Goal: Task Accomplishment & Management: Manage account settings

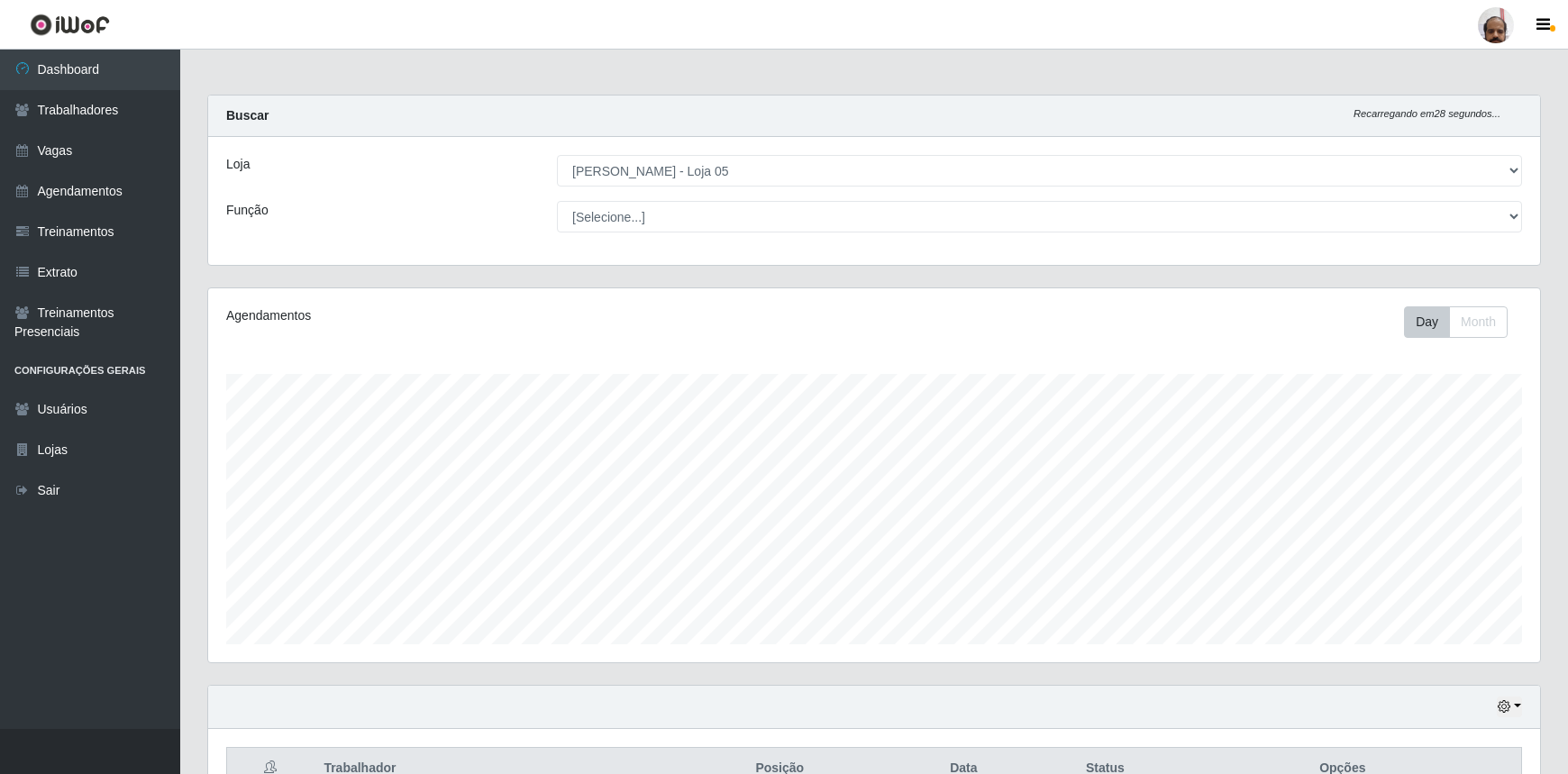
select select "252"
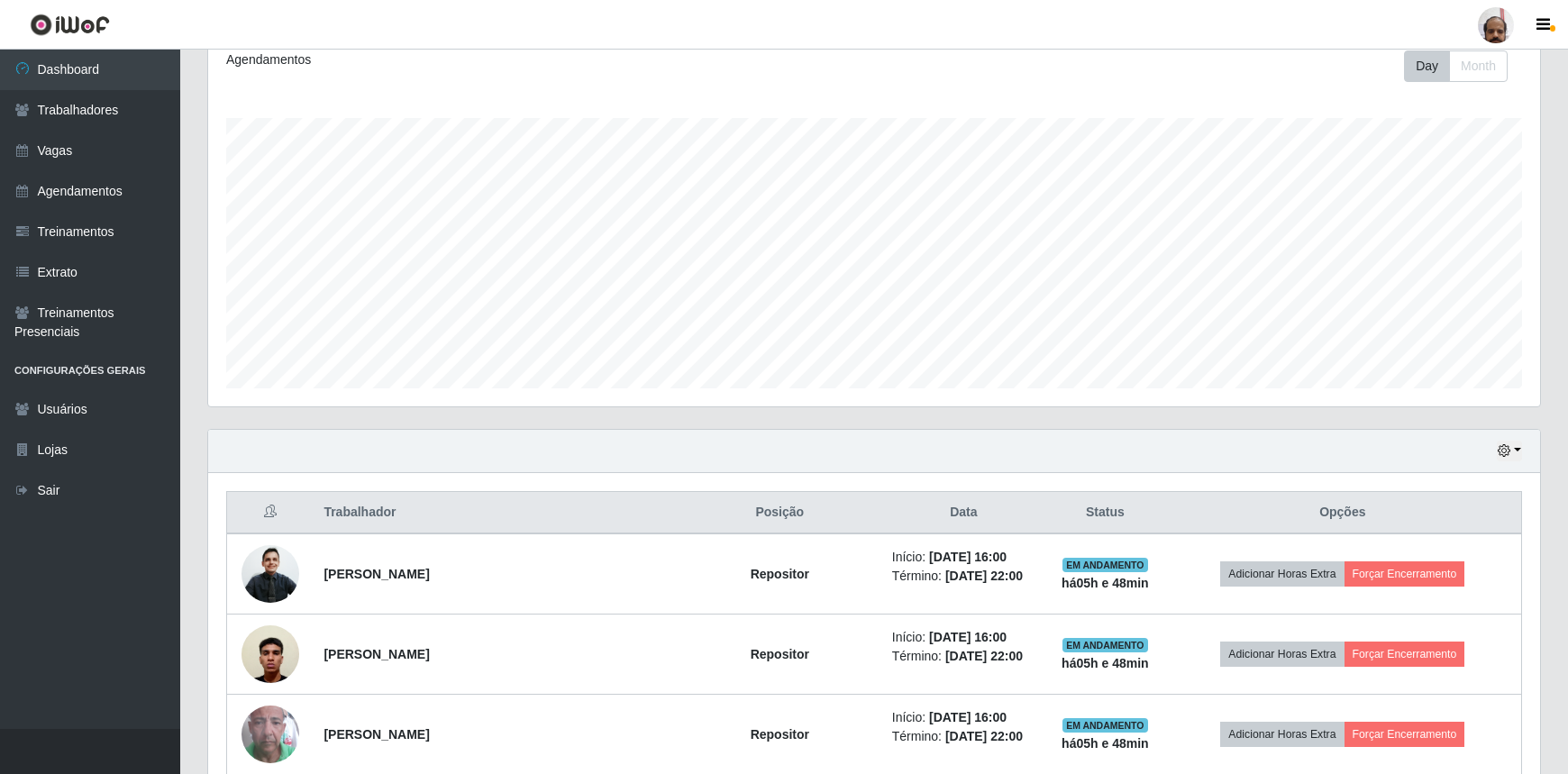
scroll to position [428, 0]
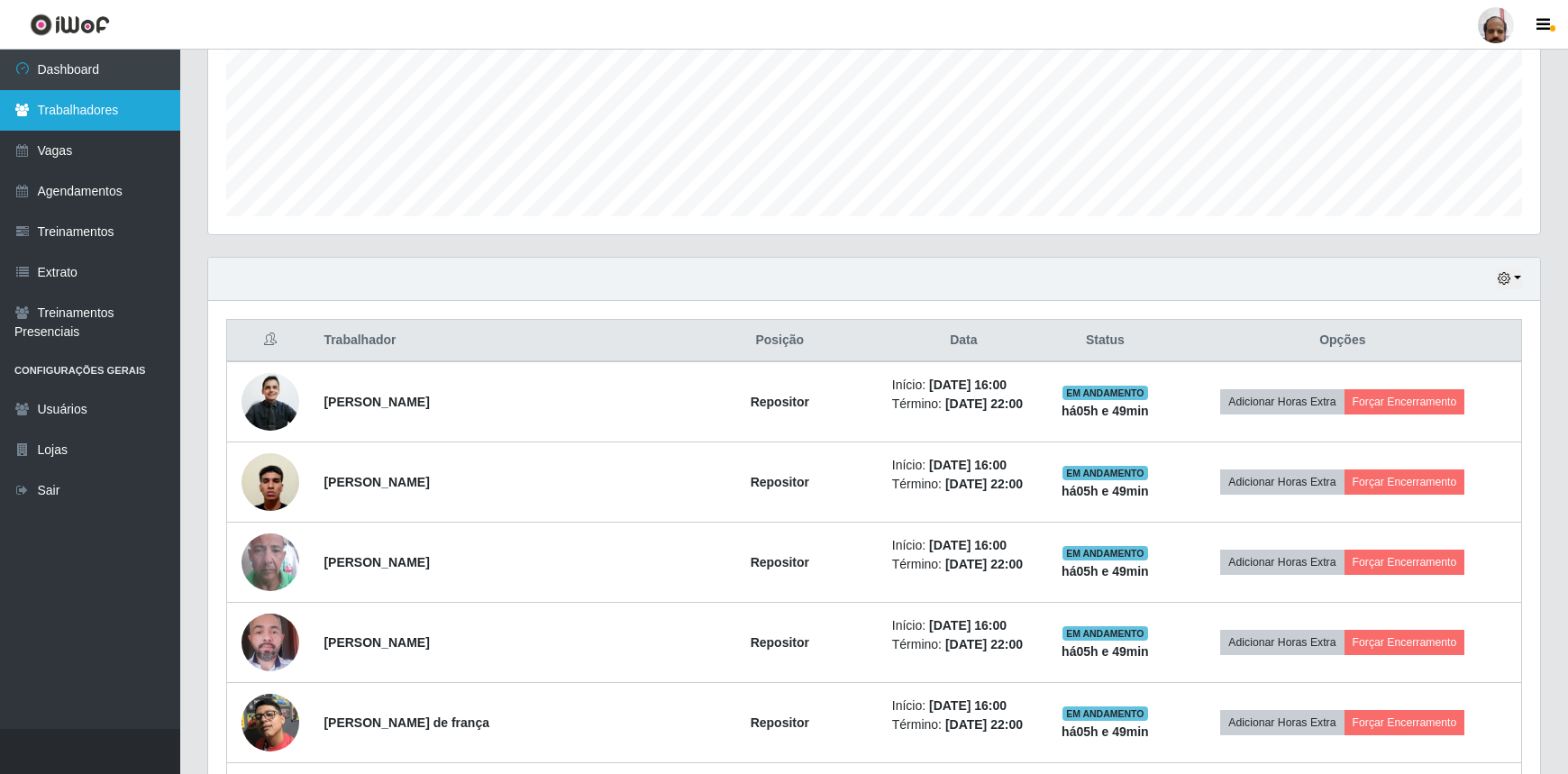
click at [90, 119] on link "Trabalhadores" at bounding box center [90, 110] width 180 height 40
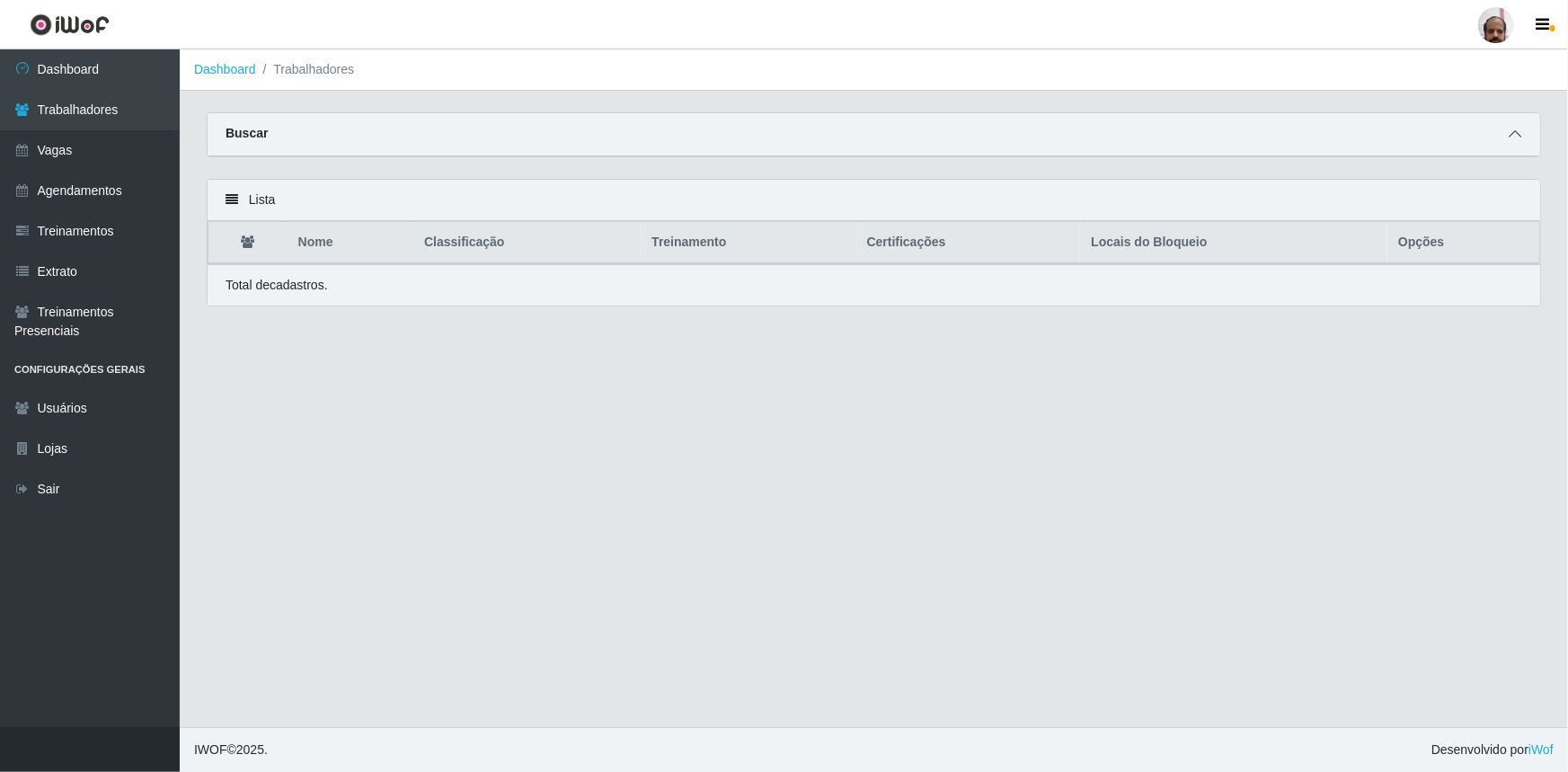
click at [1515, 140] on icon at bounding box center [1514, 133] width 13 height 13
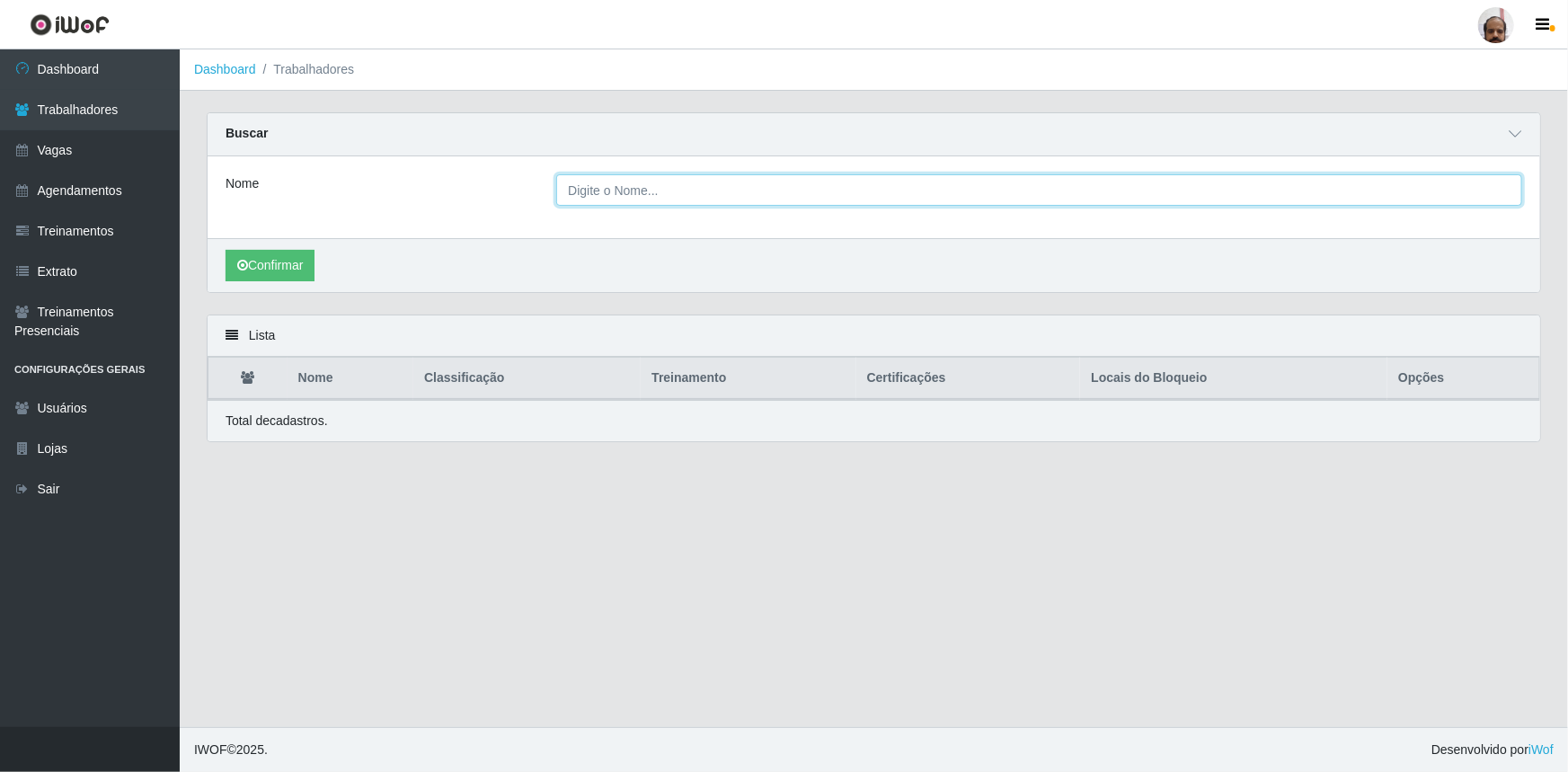
click at [582, 192] on input "Nome" at bounding box center [1038, 190] width 966 height 31
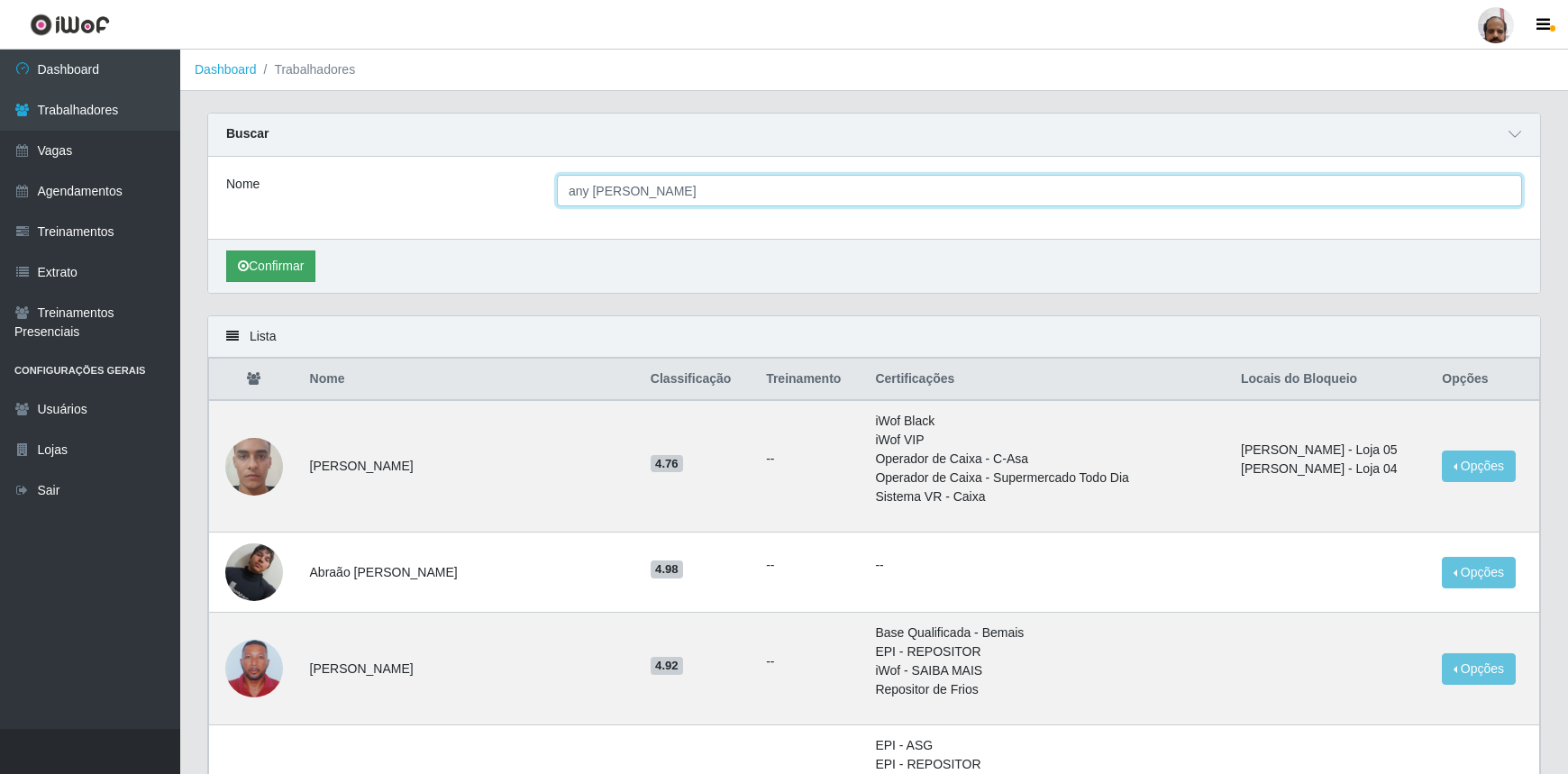
type input "any [PERSON_NAME]"
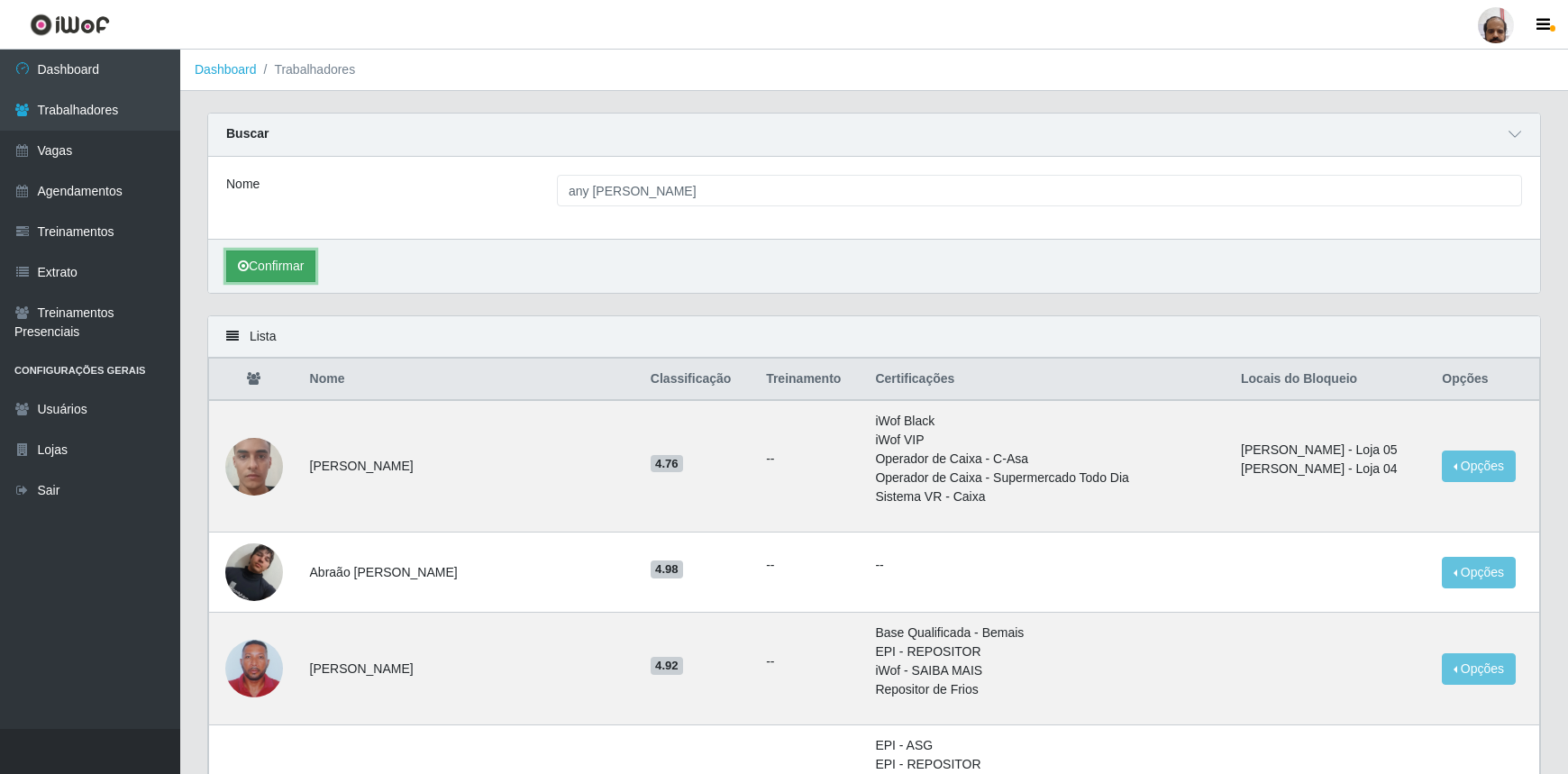
click at [265, 279] on button "Confirmar" at bounding box center [271, 267] width 90 height 31
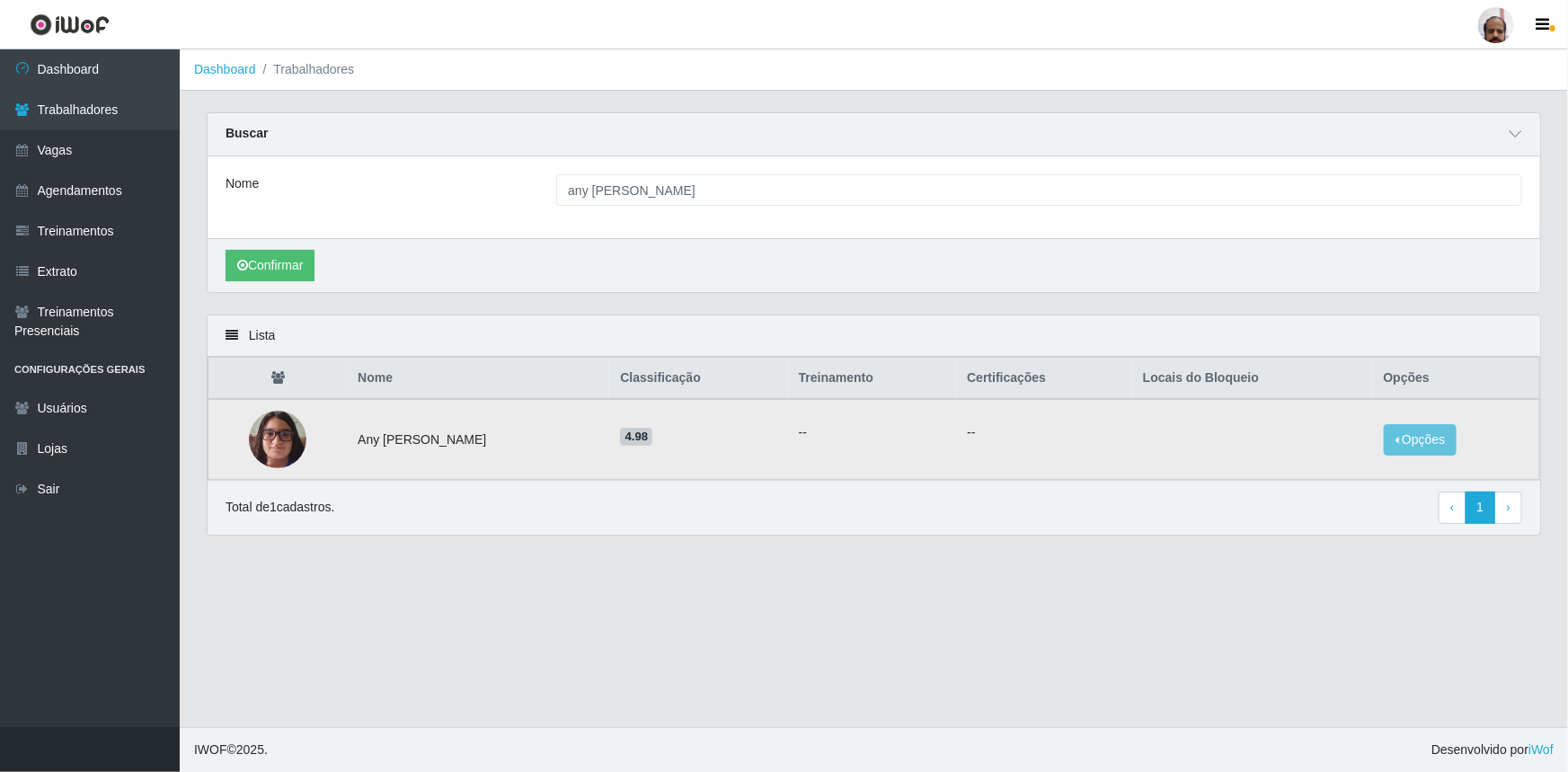
click at [268, 444] on img at bounding box center [278, 439] width 58 height 77
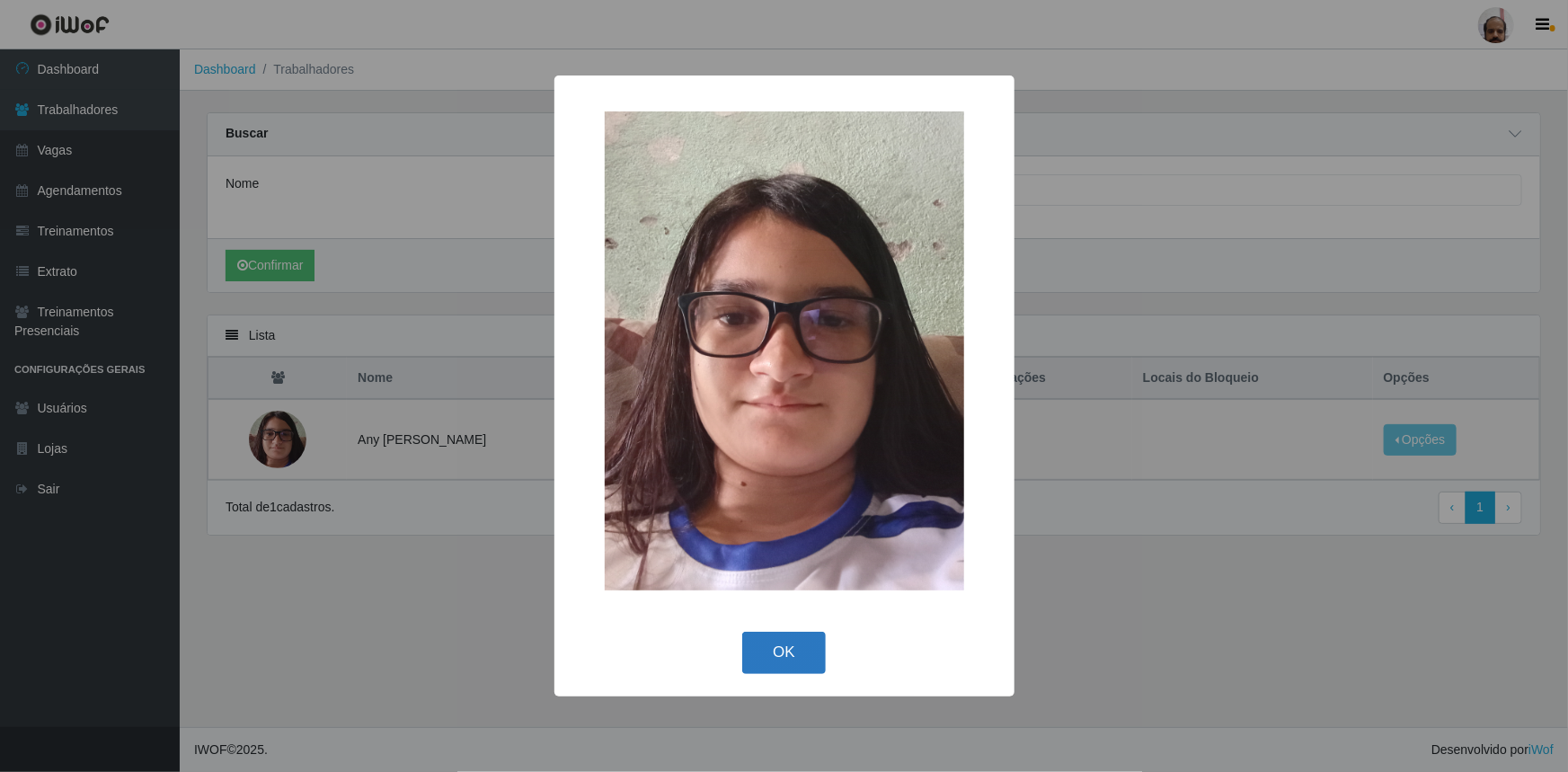
click at [765, 643] on button "OK" at bounding box center [784, 652] width 83 height 42
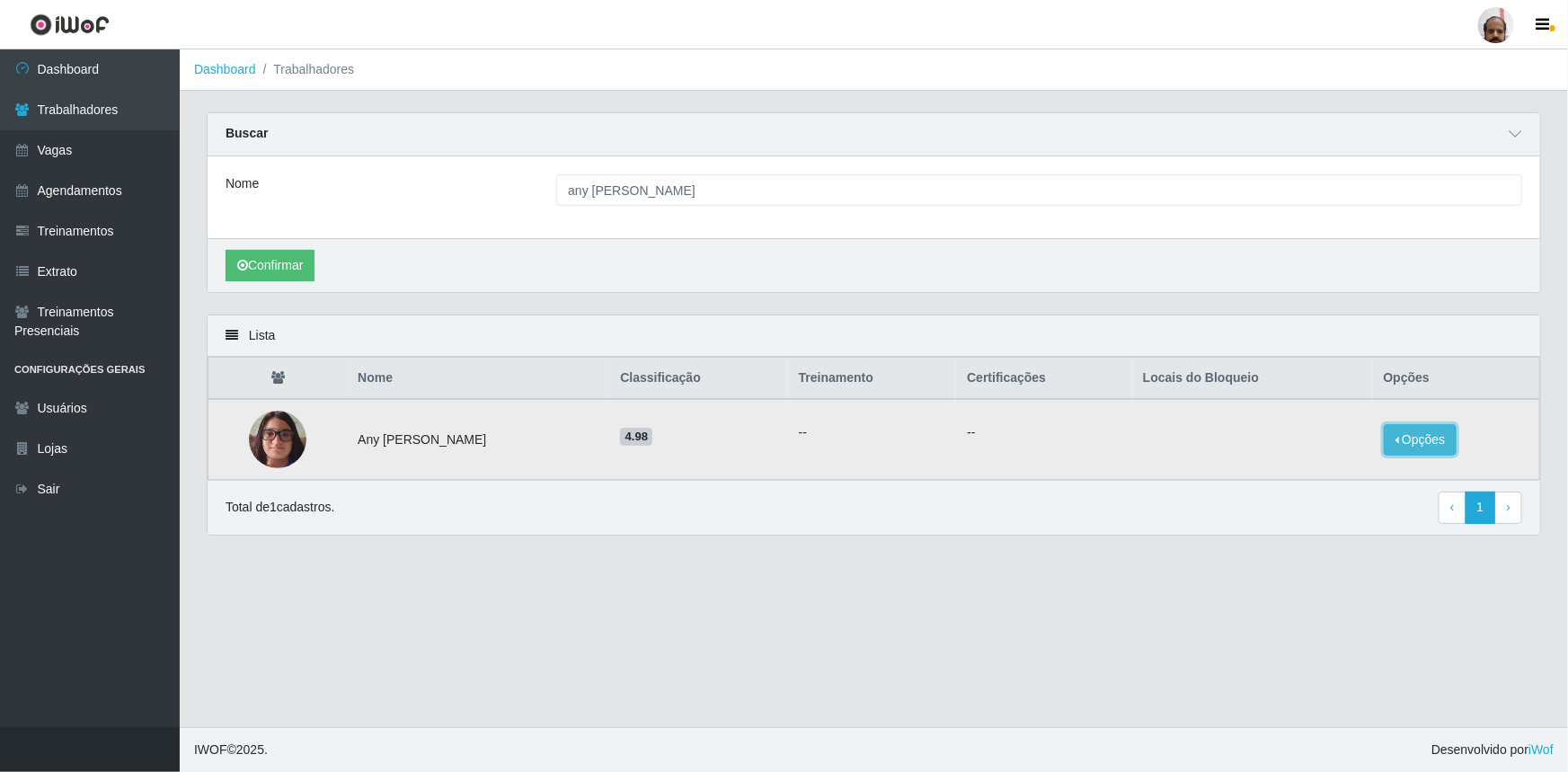
click at [1423, 447] on button "Opções" at bounding box center [1420, 439] width 74 height 31
click at [1293, 463] on button "Bloquear - Loja" at bounding box center [1309, 457] width 145 height 37
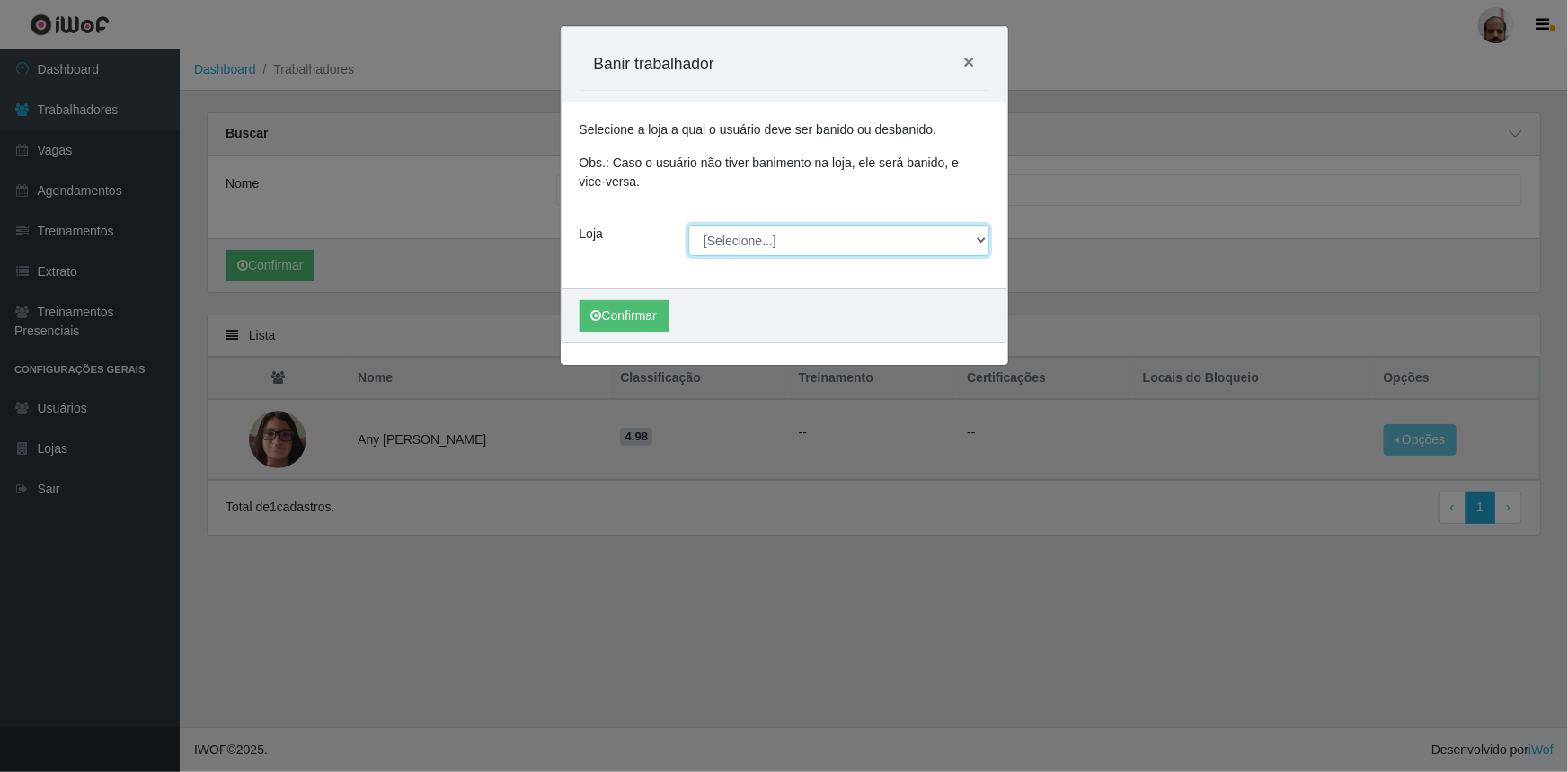
click at [981, 243] on select "[Selecione...] Mar Vermelho - Loja 05" at bounding box center [838, 240] width 301 height 31
select select "252"
click at [688, 225] on select "[Selecione...] Mar Vermelho - Loja 05" at bounding box center [838, 240] width 301 height 31
click at [622, 316] on button "Confirmar" at bounding box center [624, 316] width 89 height 31
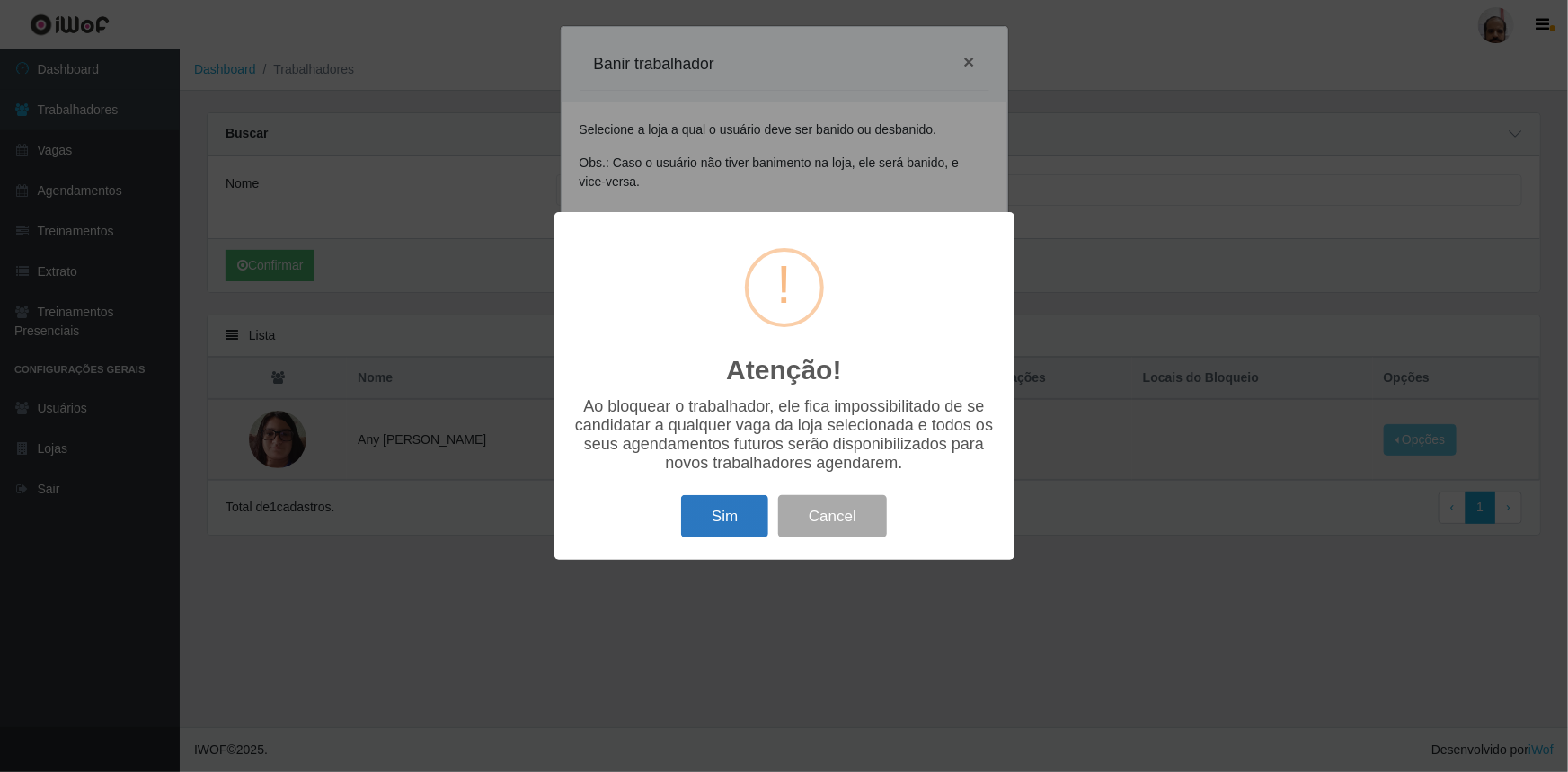
click at [734, 531] on button "Sim" at bounding box center [724, 516] width 87 height 42
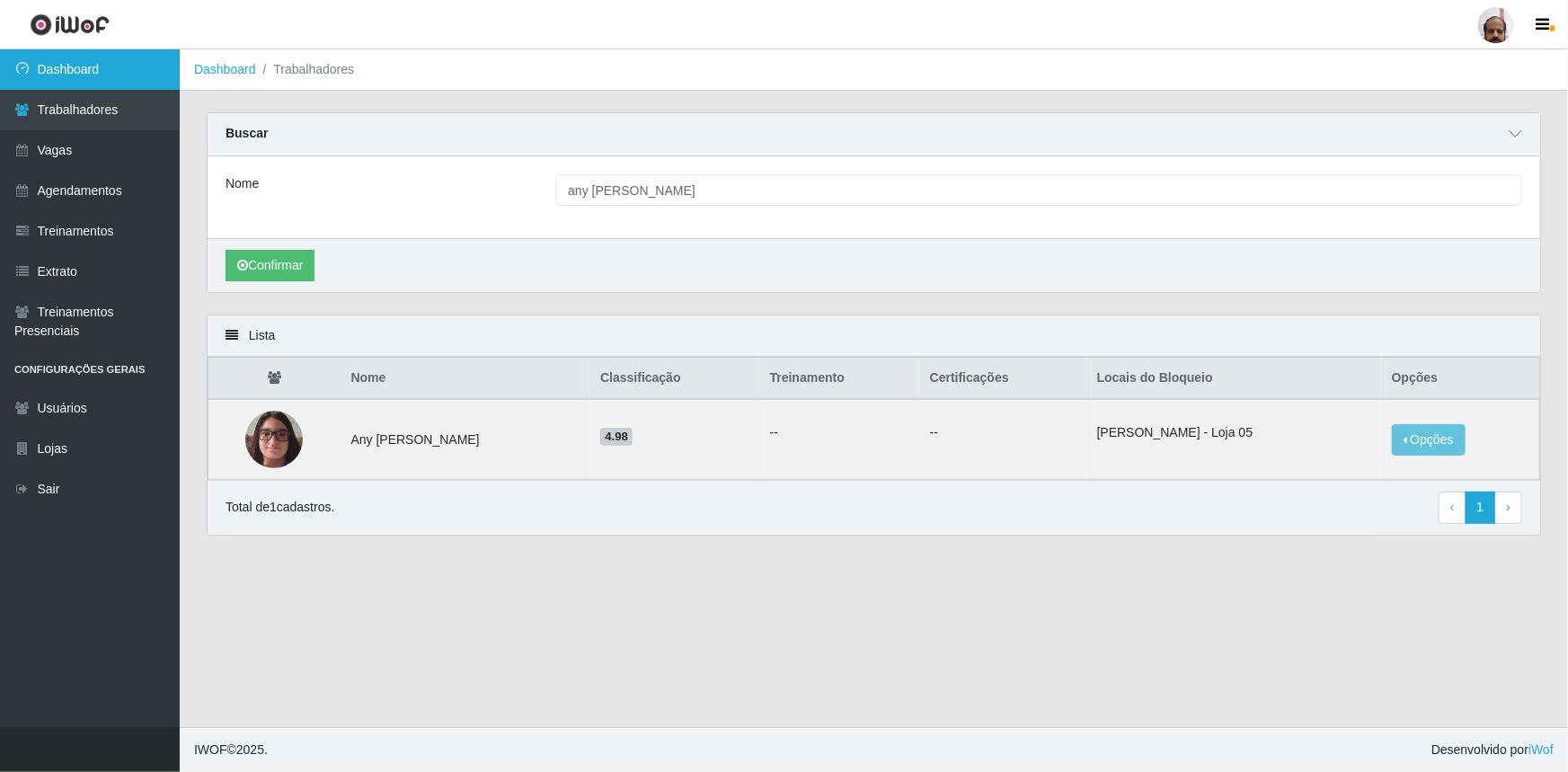
click at [55, 74] on link "Dashboard" at bounding box center [89, 69] width 179 height 40
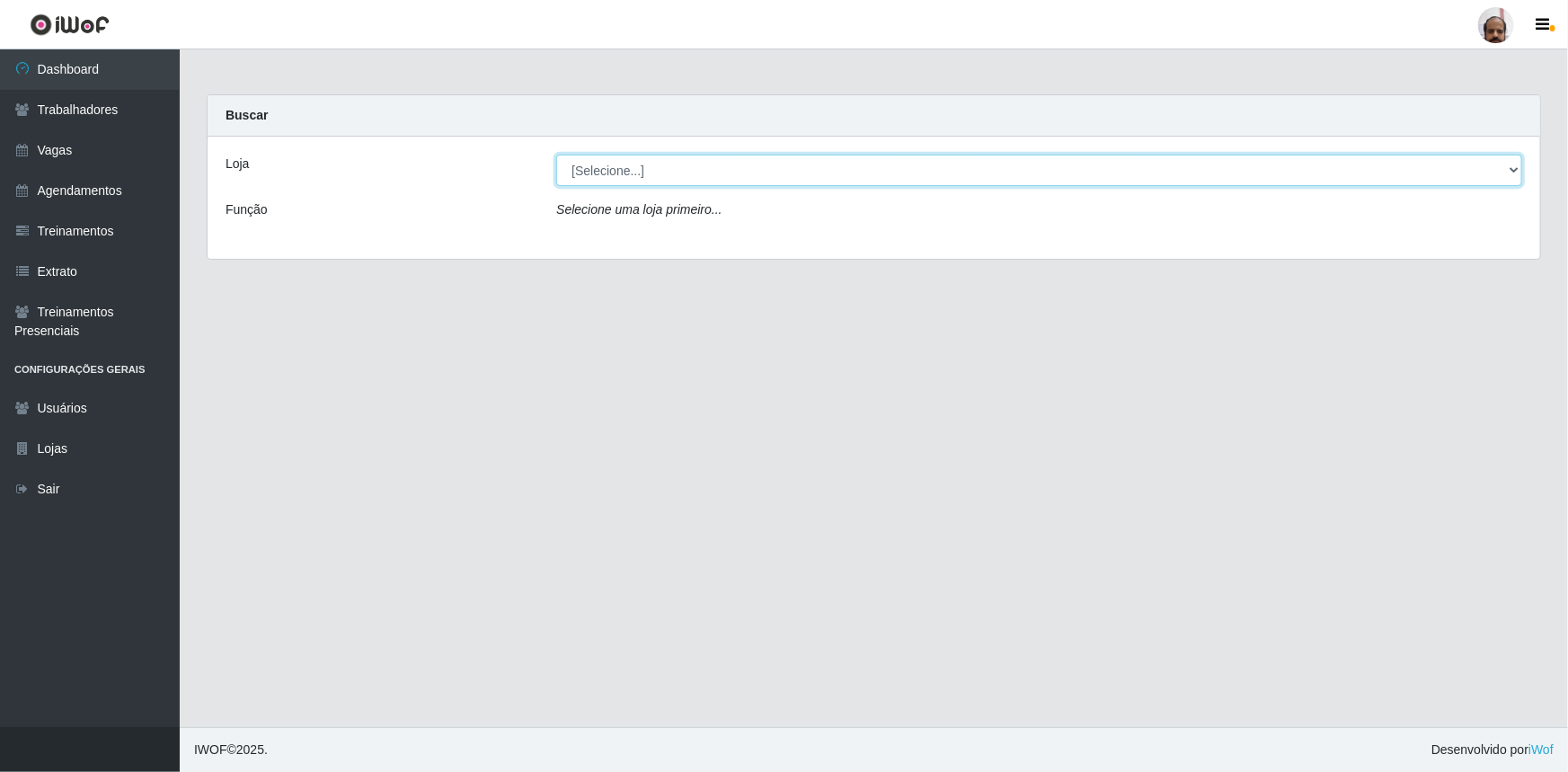
click at [641, 175] on select "[Selecione...] Mar Vermelho - Loja 05" at bounding box center [1038, 171] width 966 height 31
select select "252"
click at [556, 155] on select "[Selecione...] Mar Vermelho - Loja 05" at bounding box center [1038, 171] width 966 height 31
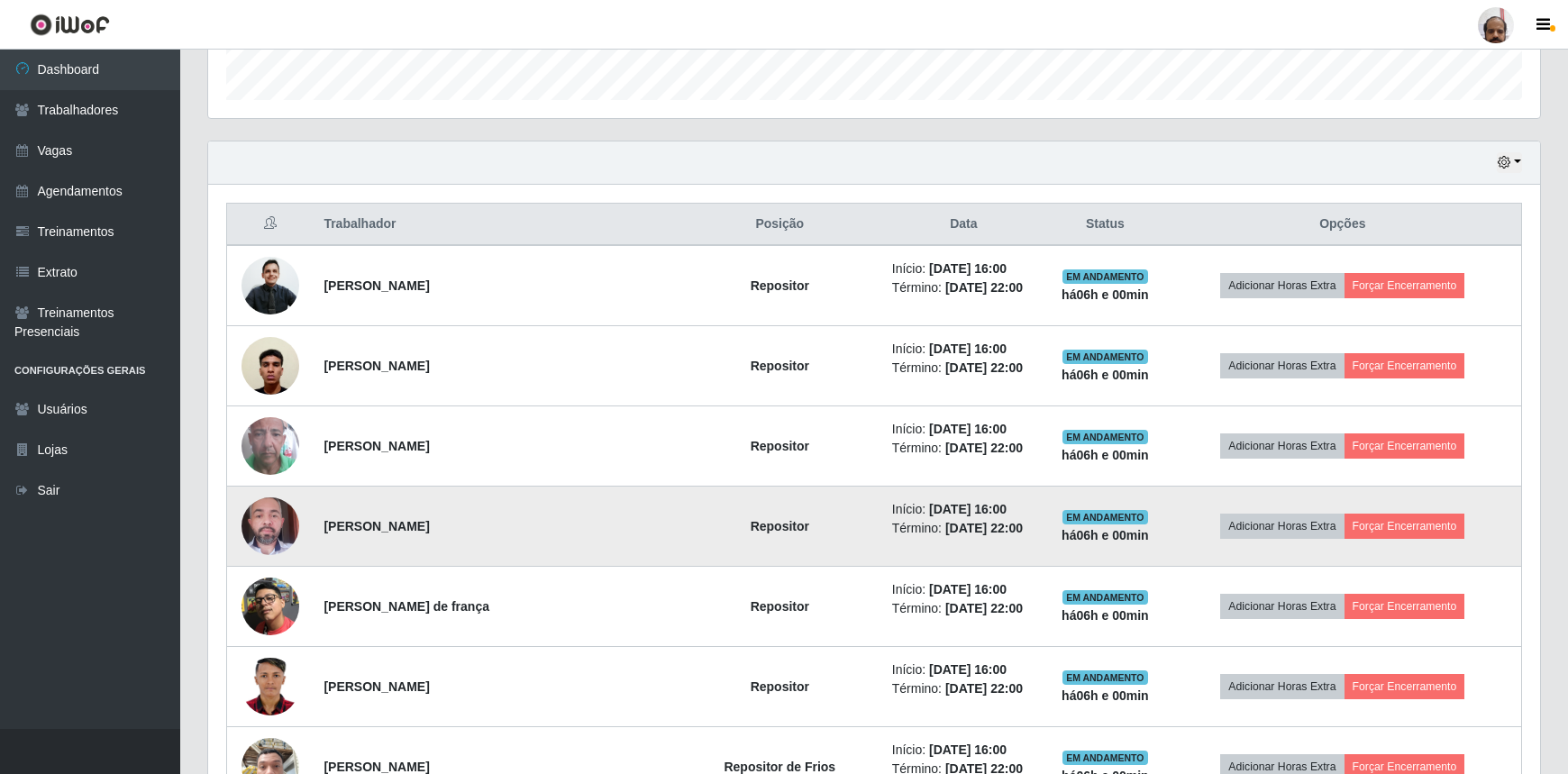
scroll to position [573, 0]
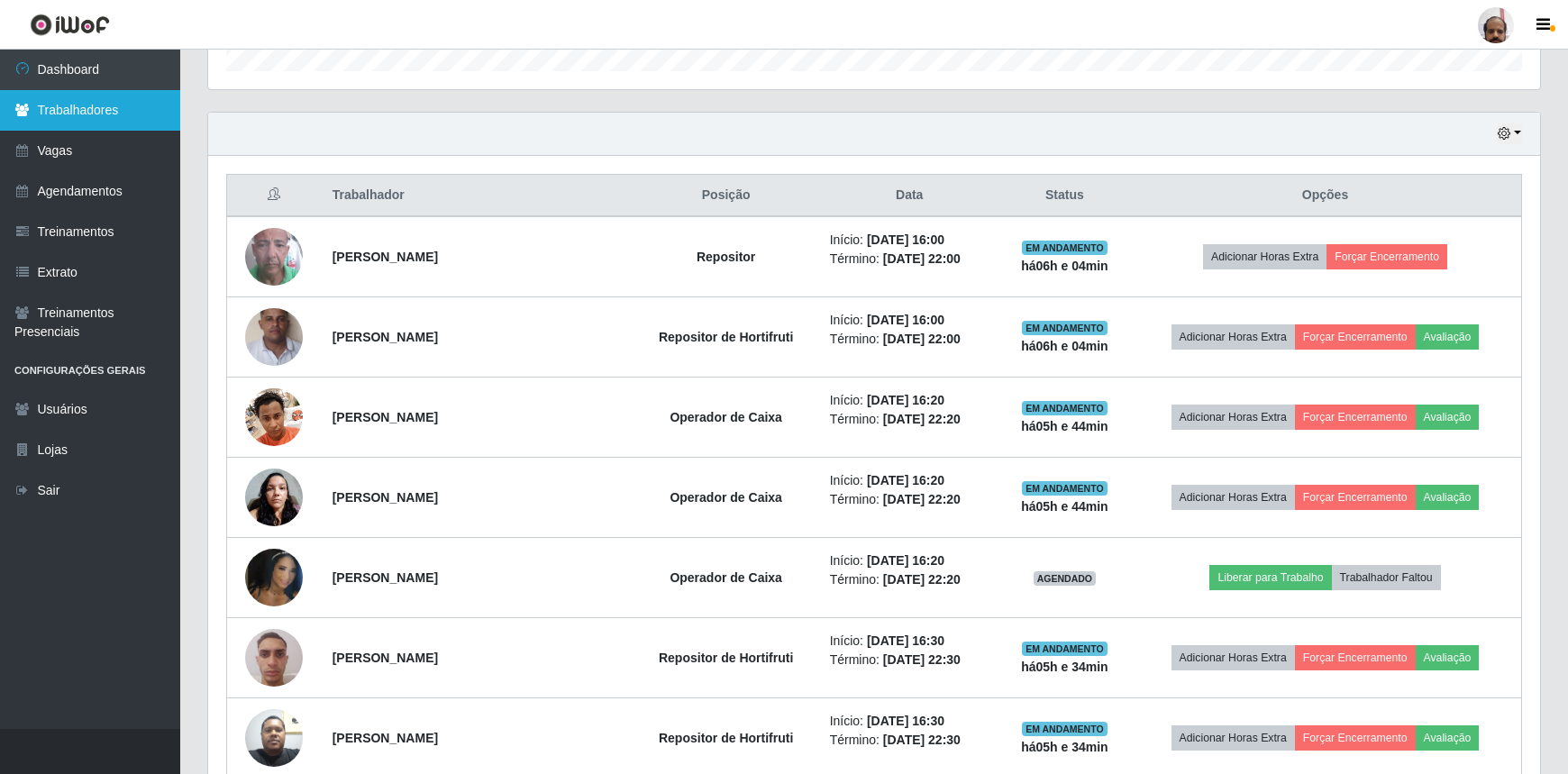
click at [95, 111] on link "Trabalhadores" at bounding box center [90, 110] width 180 height 40
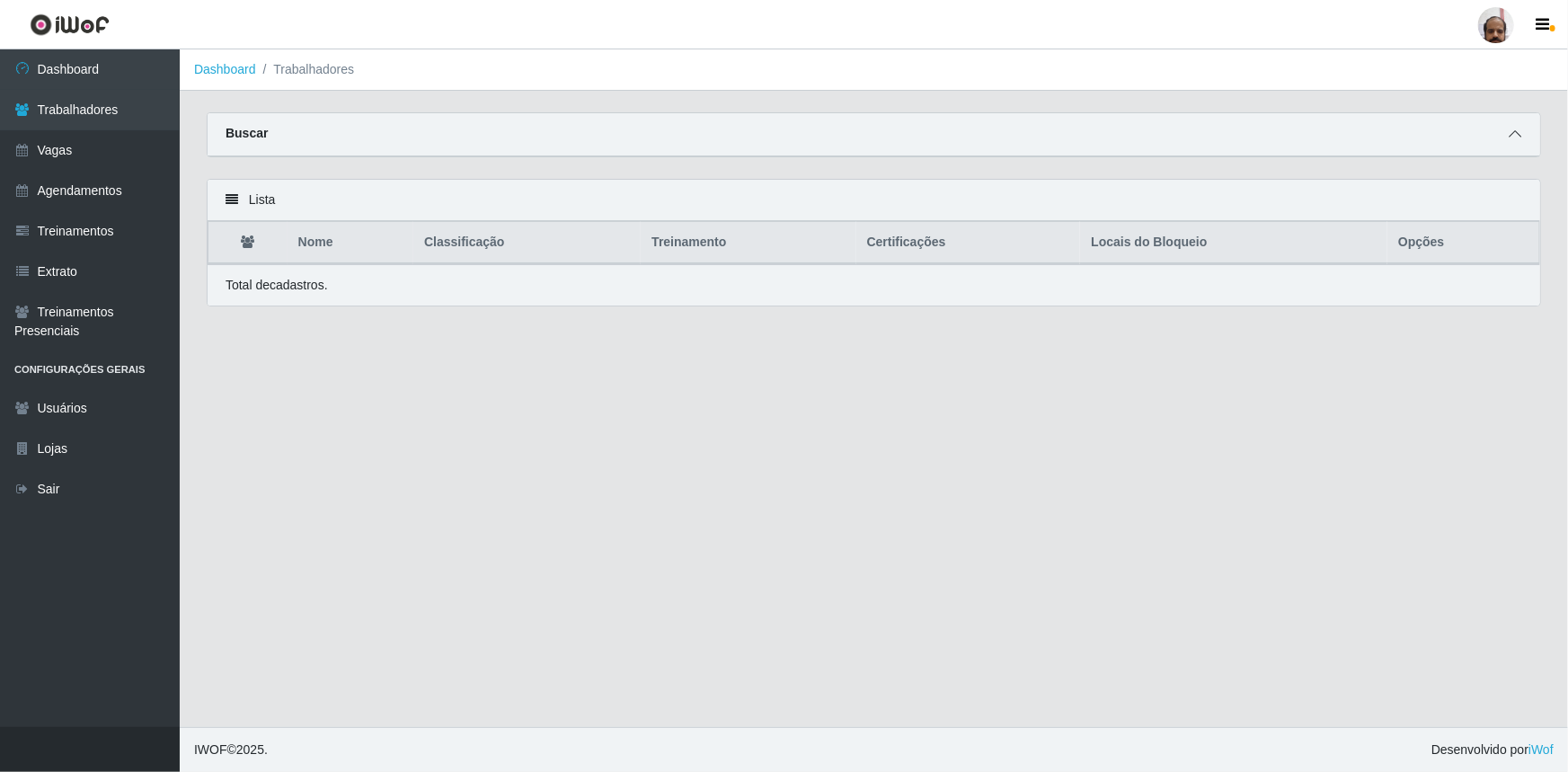
click at [1515, 140] on icon at bounding box center [1514, 133] width 13 height 13
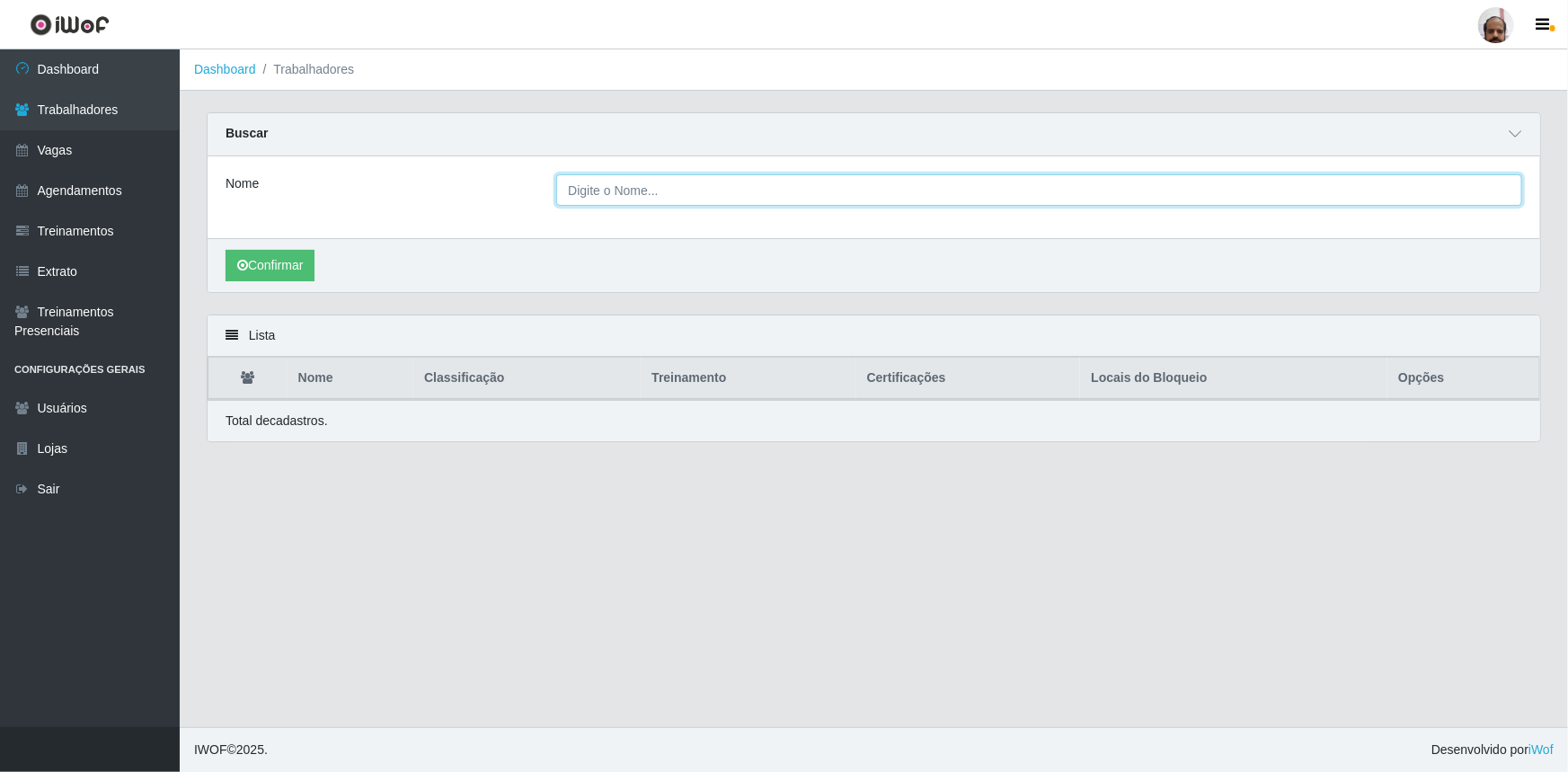
click at [665, 190] on input "Nome" at bounding box center [1038, 190] width 966 height 31
click at [600, 193] on input "Nome" at bounding box center [1038, 190] width 966 height 31
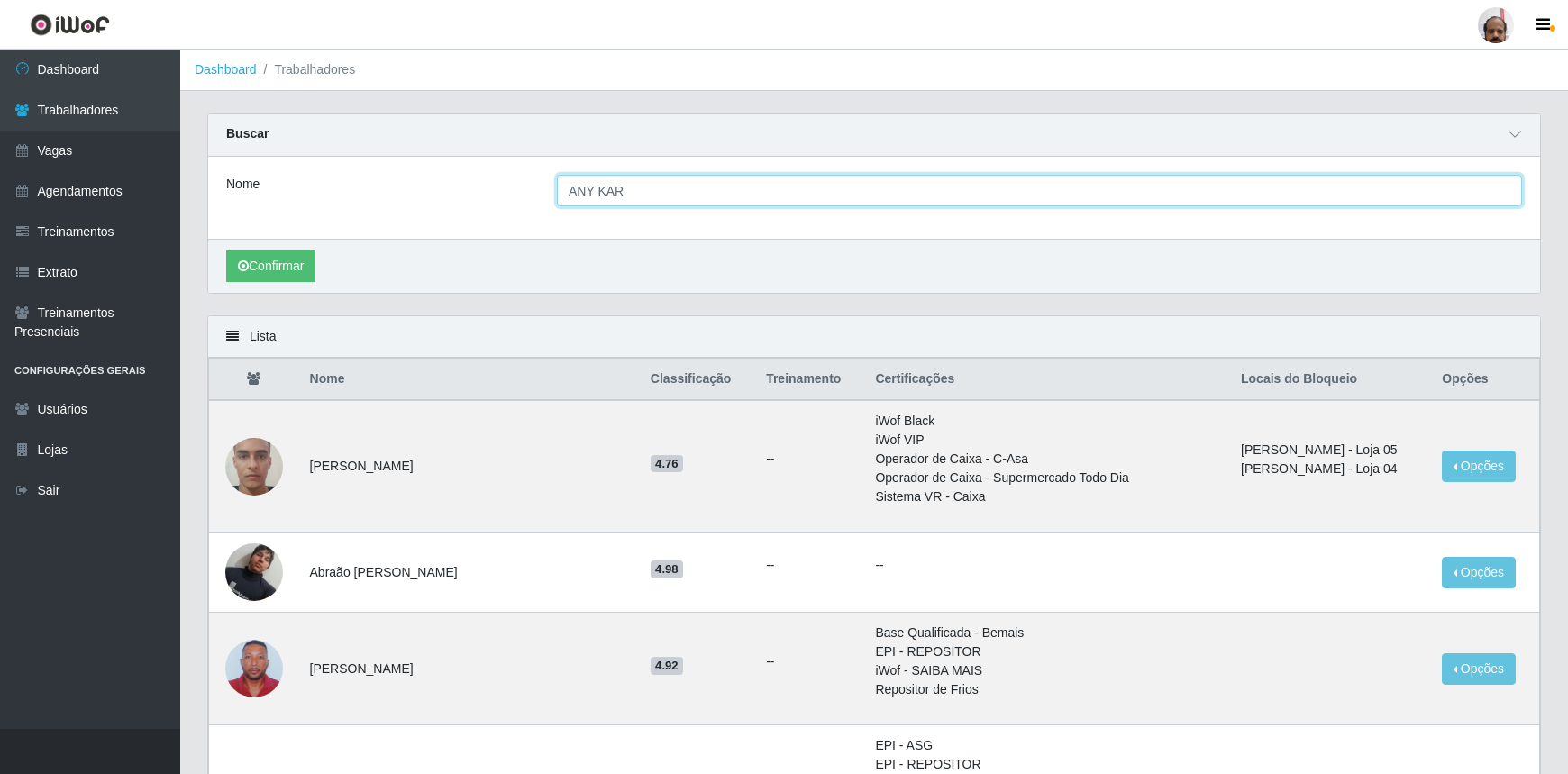
type input "any [PERSON_NAME]"
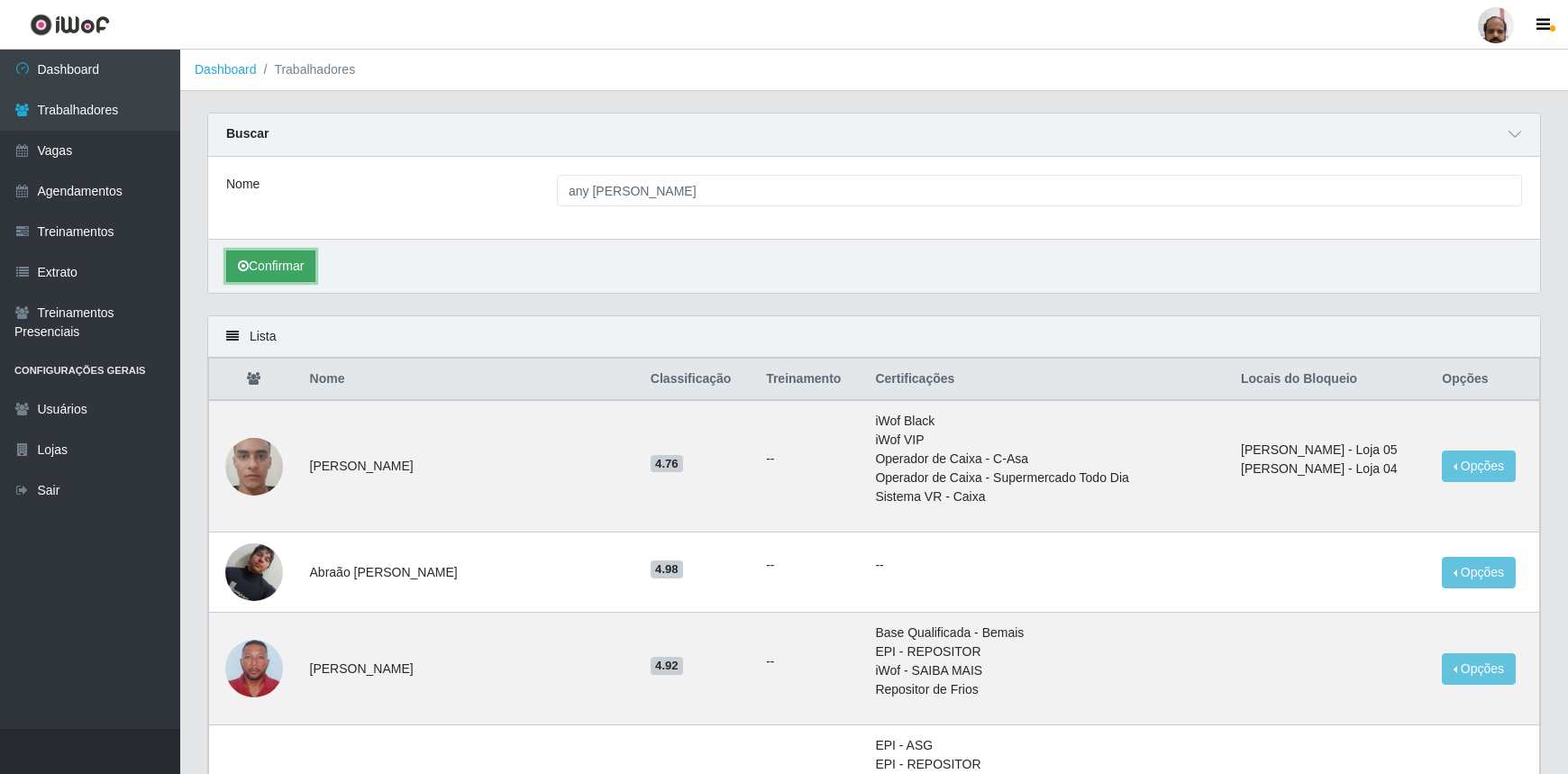
click at [292, 273] on button "Confirmar" at bounding box center [271, 267] width 90 height 31
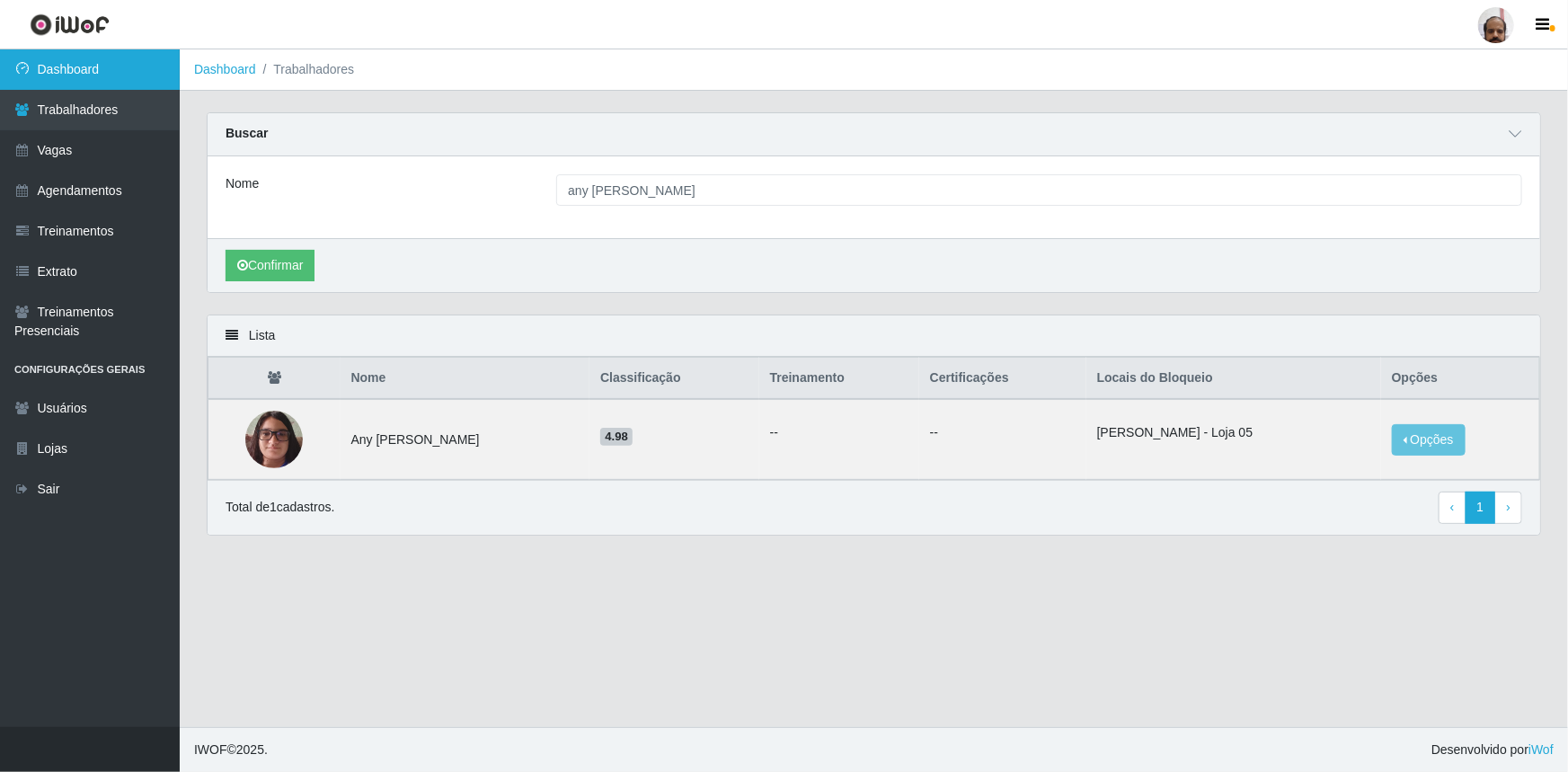
click at [80, 77] on link "Dashboard" at bounding box center [89, 69] width 179 height 40
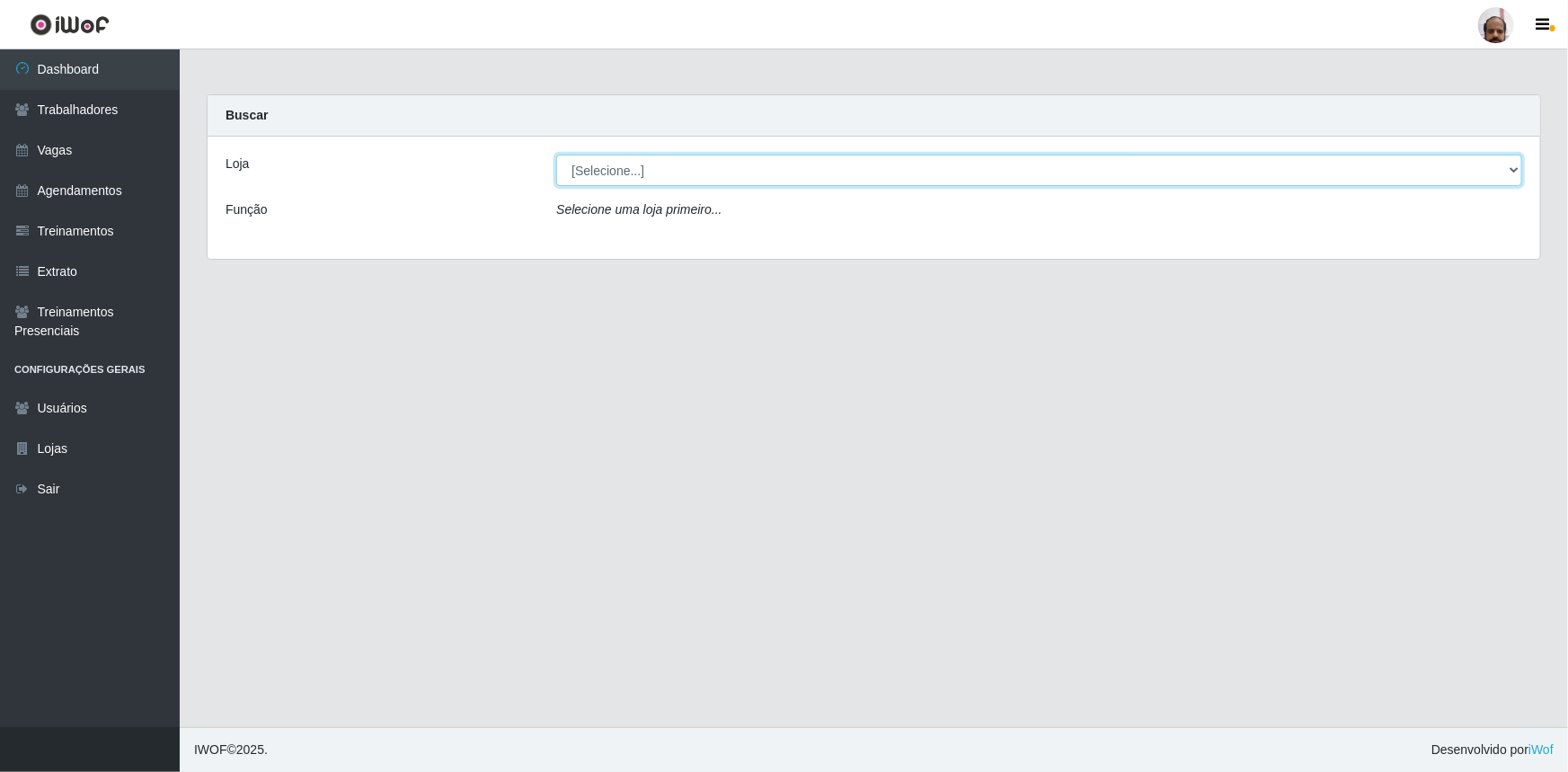
click at [734, 163] on select "[Selecione...] Mar Vermelho - Loja 05" at bounding box center [1038, 171] width 966 height 31
select select "252"
click at [556, 155] on select "[Selecione...] Mar Vermelho - Loja 05" at bounding box center [1038, 171] width 966 height 31
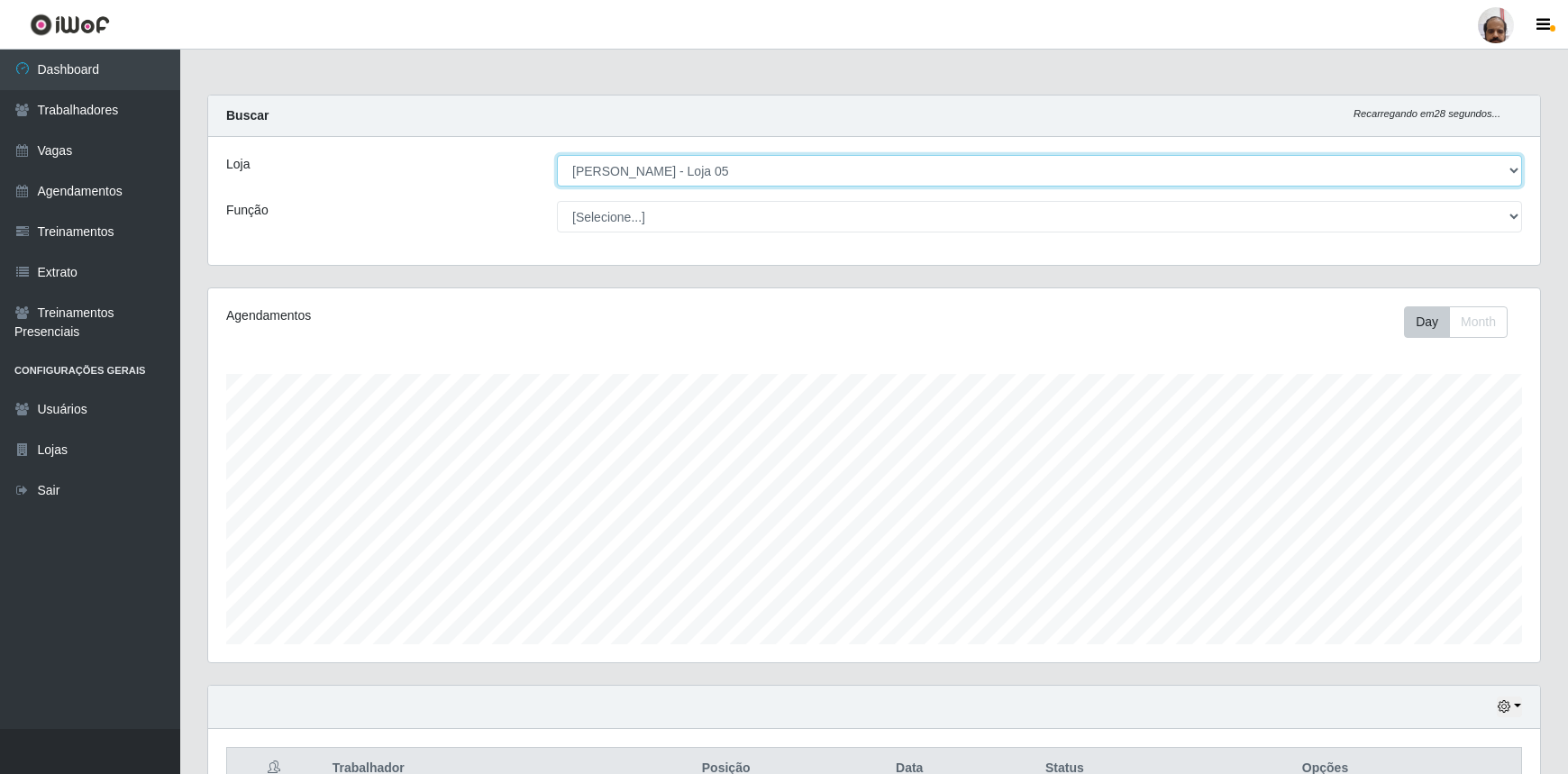
scroll to position [374, 1332]
